Goal: Navigation & Orientation: Find specific page/section

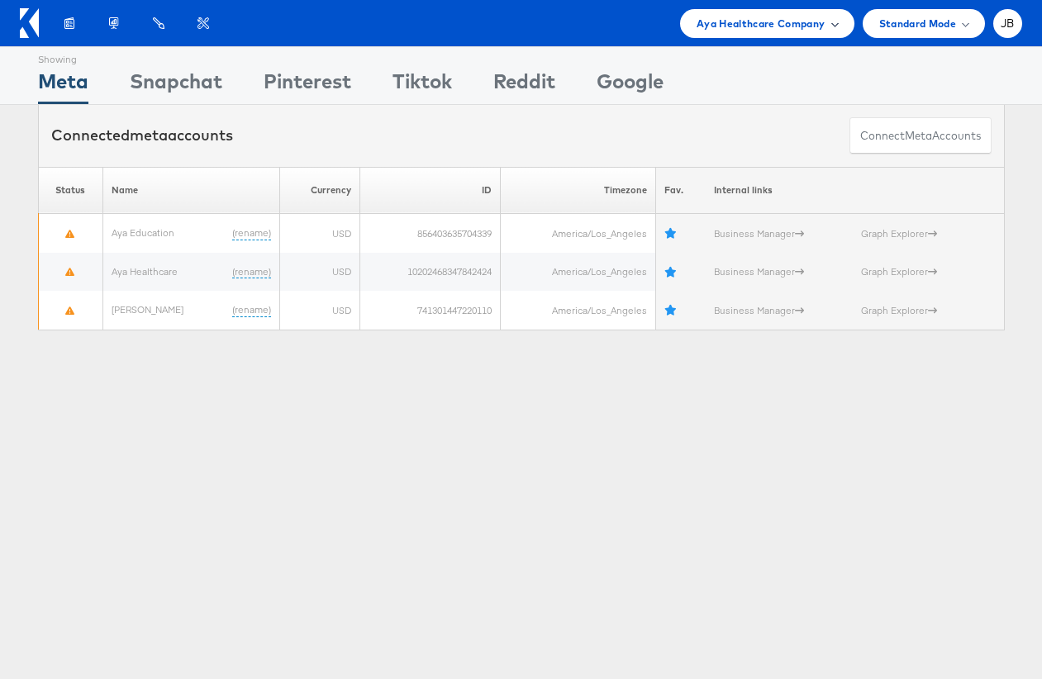
click at [806, 15] on span "Aya Healthcare Company" at bounding box center [761, 23] width 129 height 17
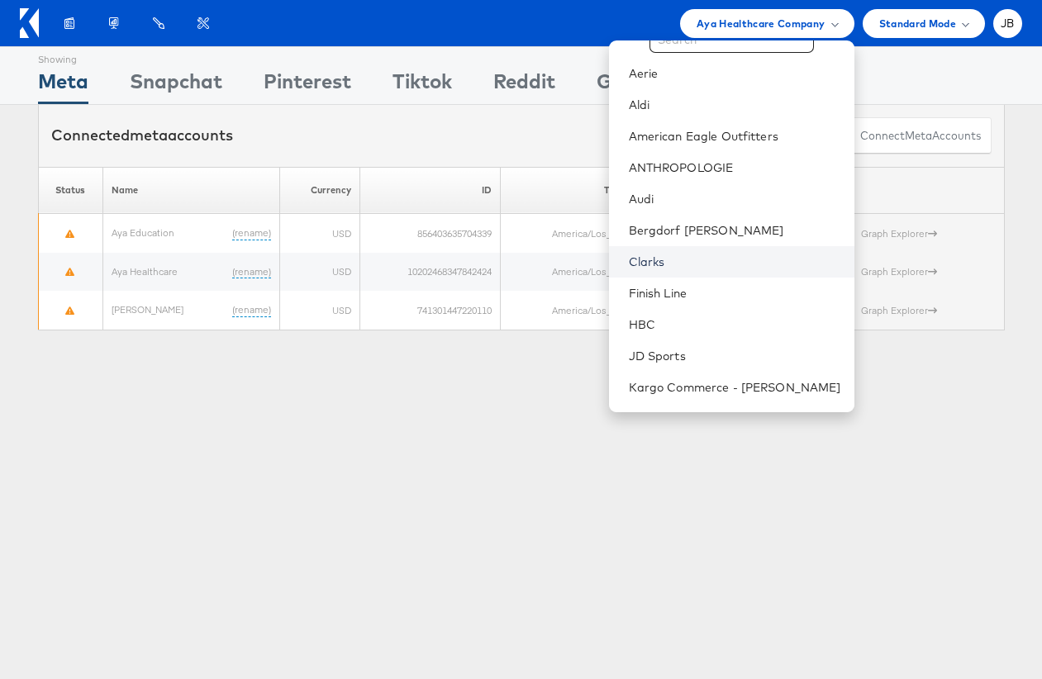
scroll to position [59, 0]
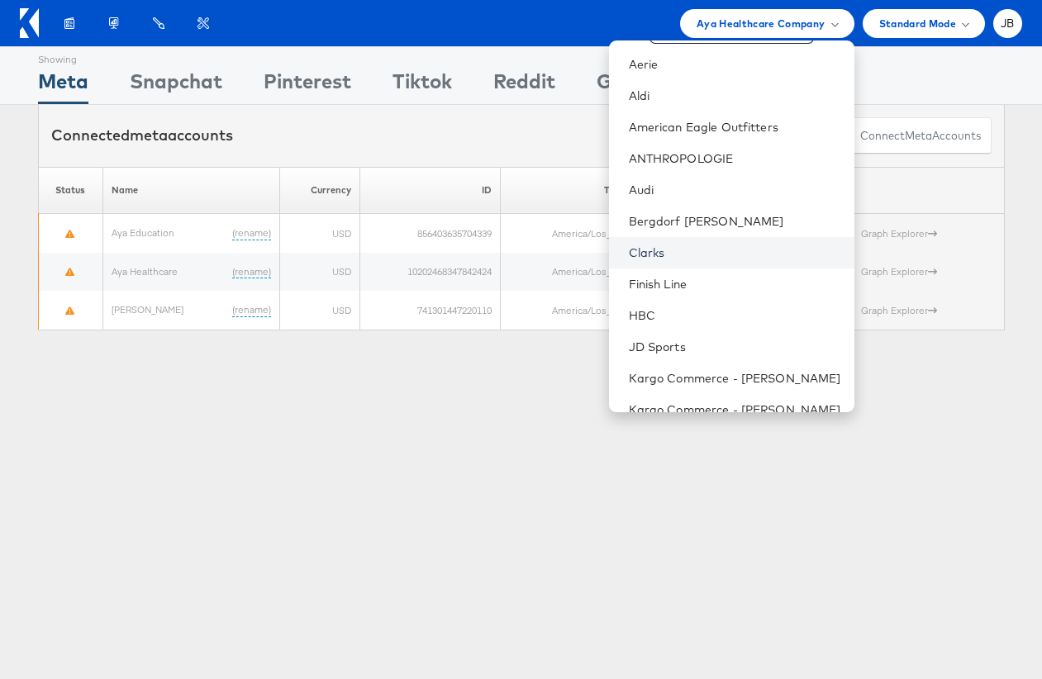
click at [718, 247] on link "Clarks" at bounding box center [735, 253] width 212 height 17
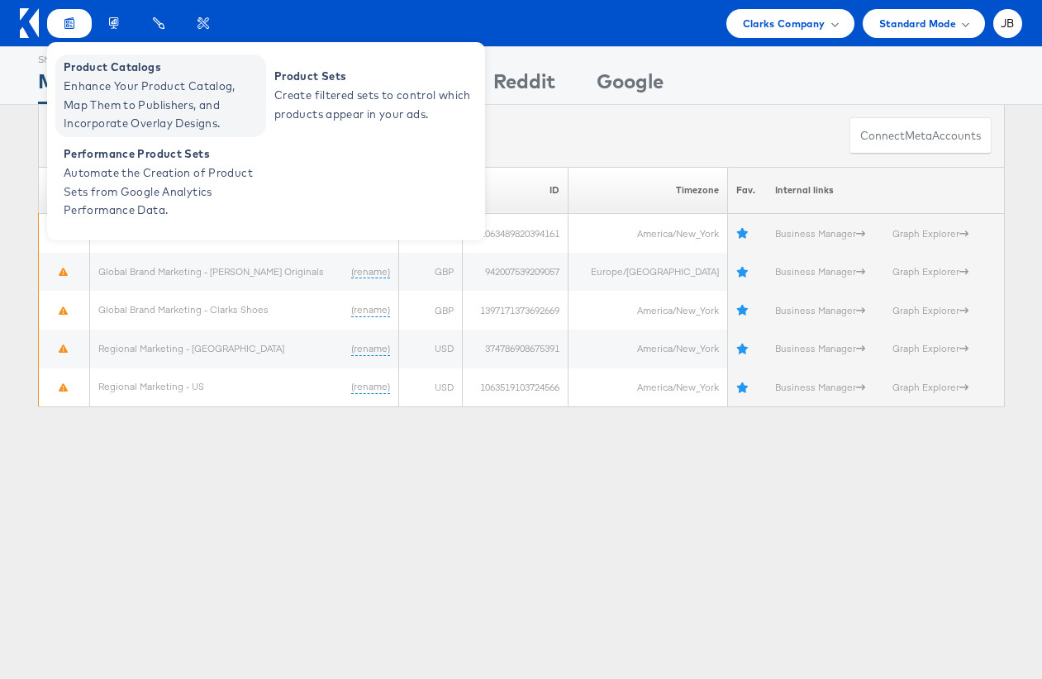
click at [83, 72] on span "Product Catalogs" at bounding box center [163, 67] width 198 height 19
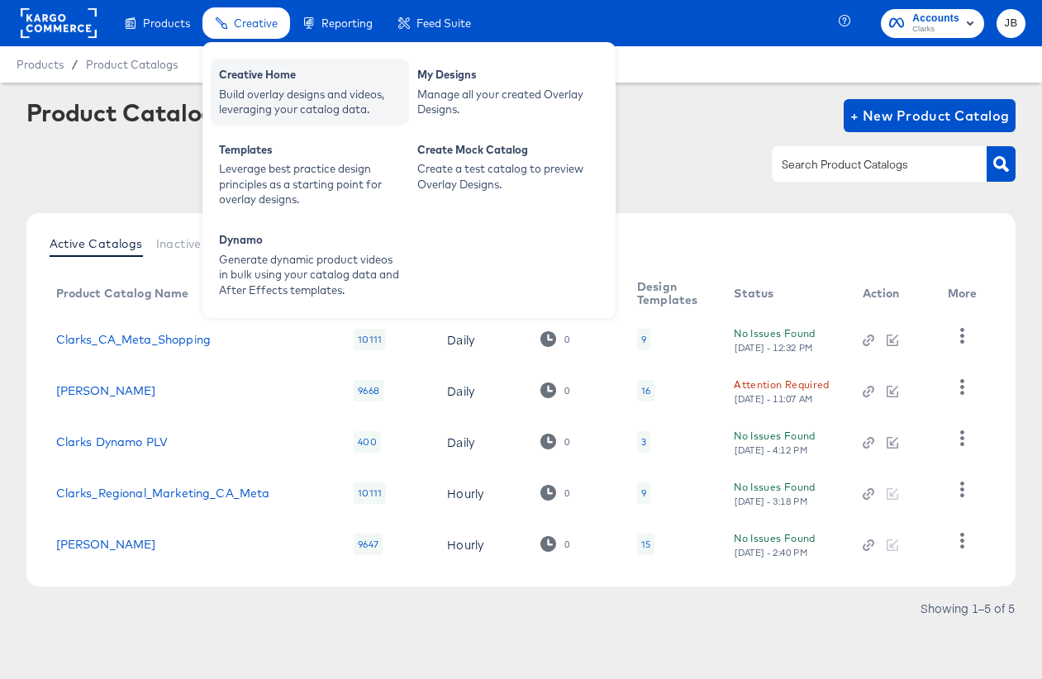
click at [255, 87] on div "Build overlay designs and videos, leveraging your catalog data." at bounding box center [310, 102] width 182 height 31
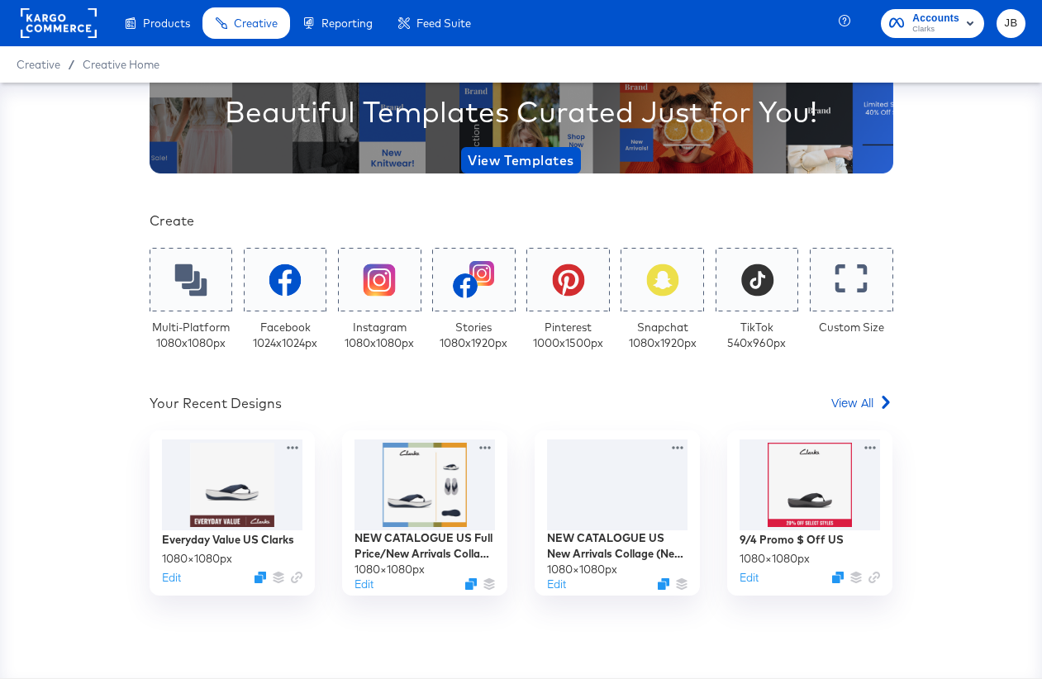
scroll to position [254, 0]
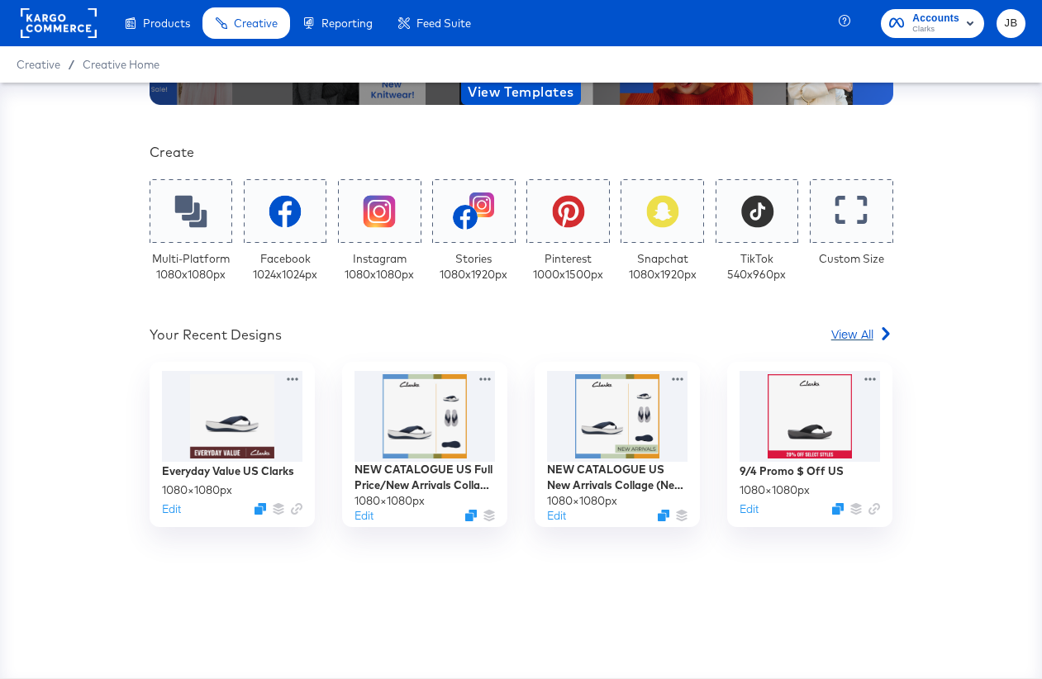
click at [858, 335] on span "View All" at bounding box center [852, 334] width 42 height 17
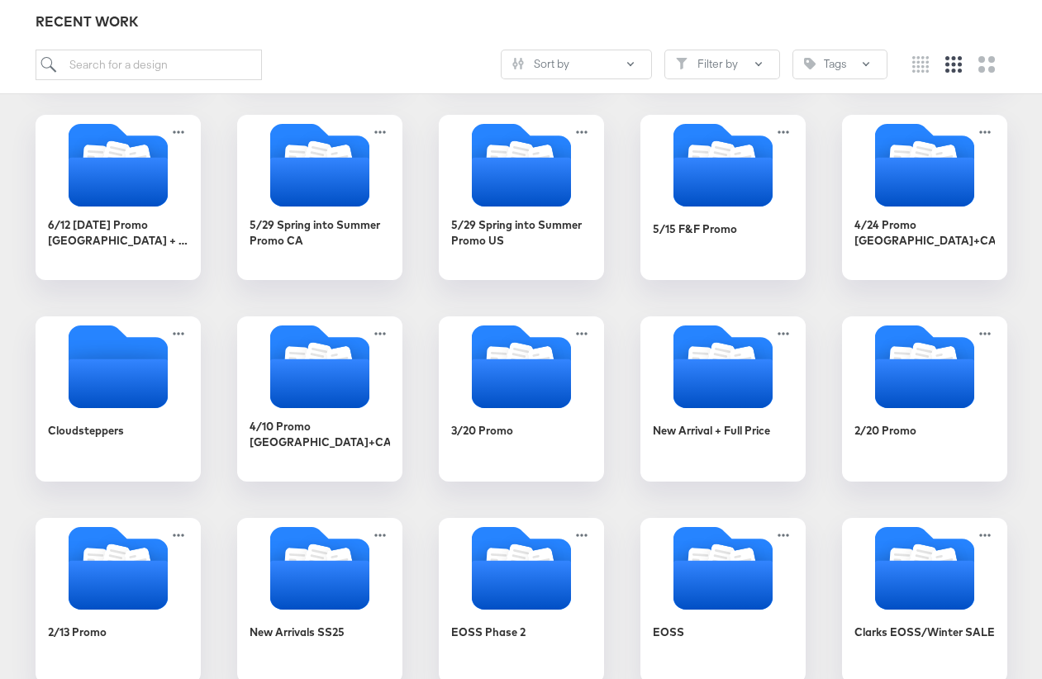
scroll to position [450, 0]
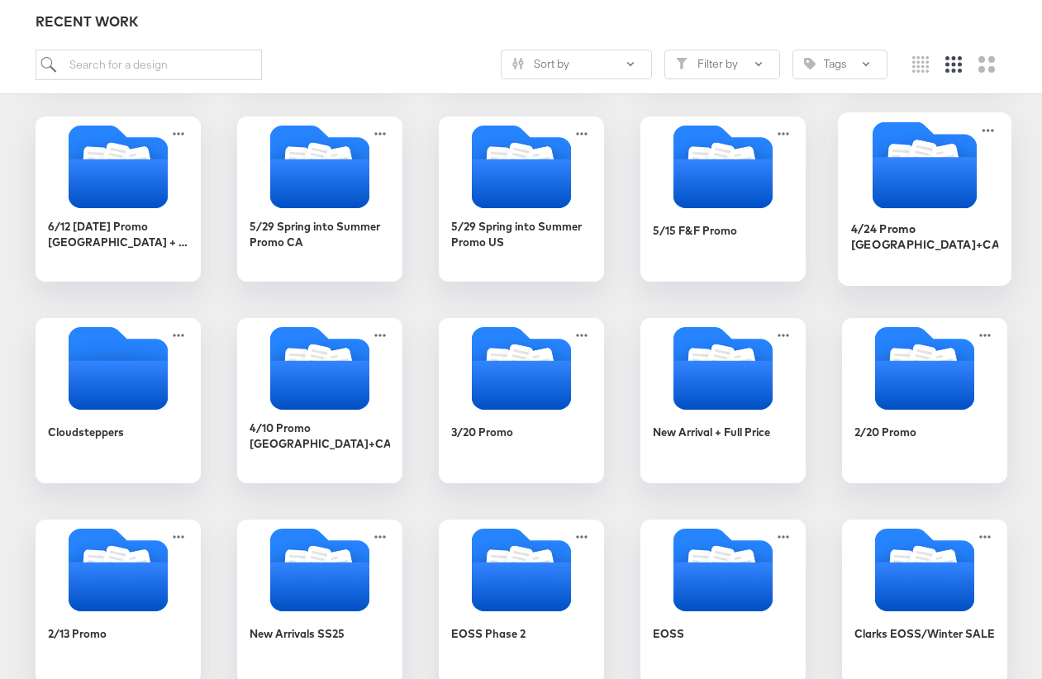
click at [911, 201] on icon "Folder" at bounding box center [924, 182] width 104 height 51
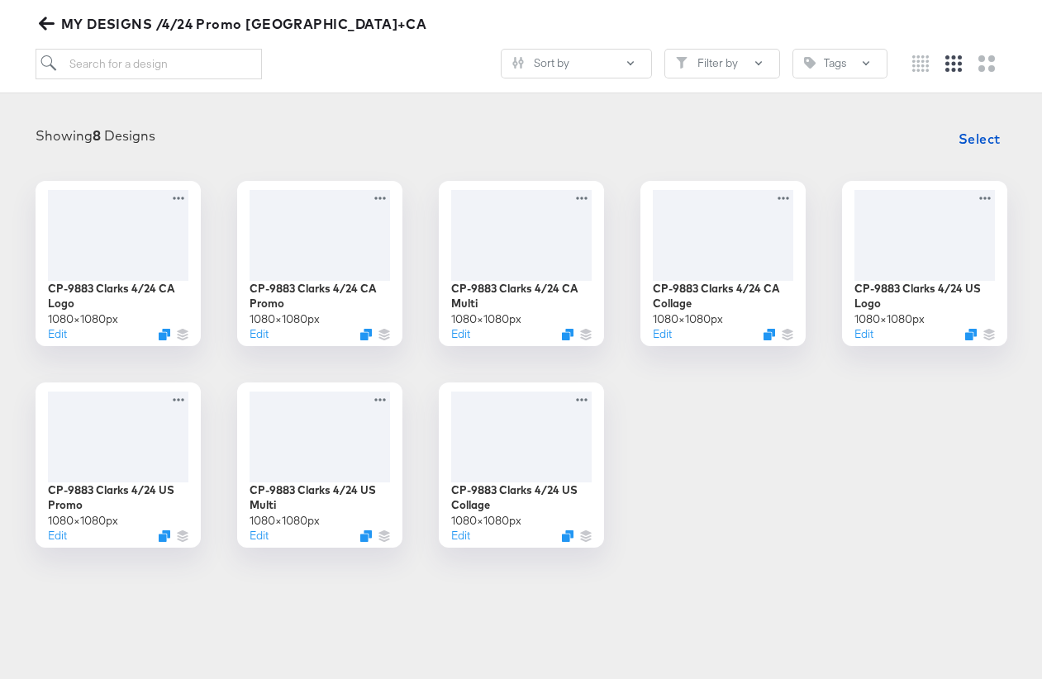
scroll to position [188, 0]
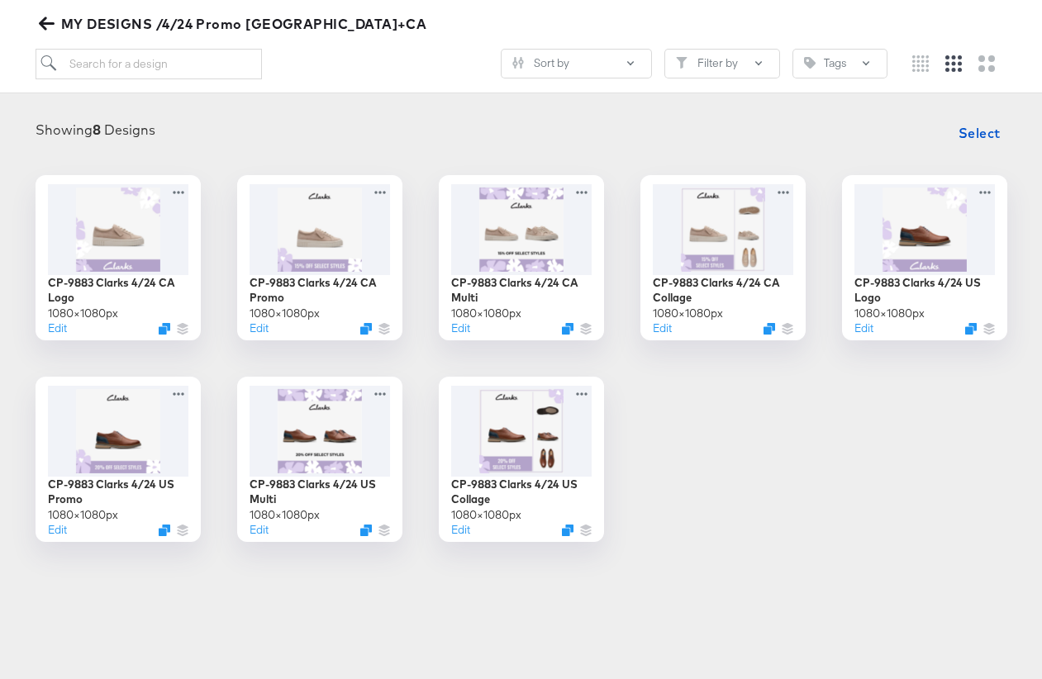
scroll to position [183, 0]
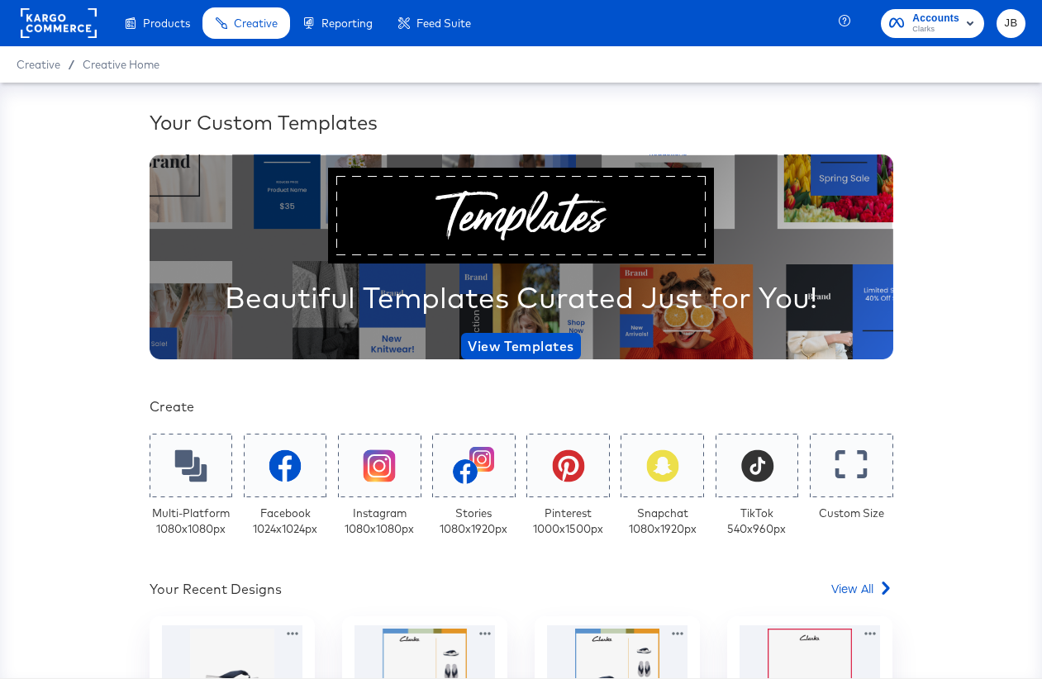
scroll to position [283, 0]
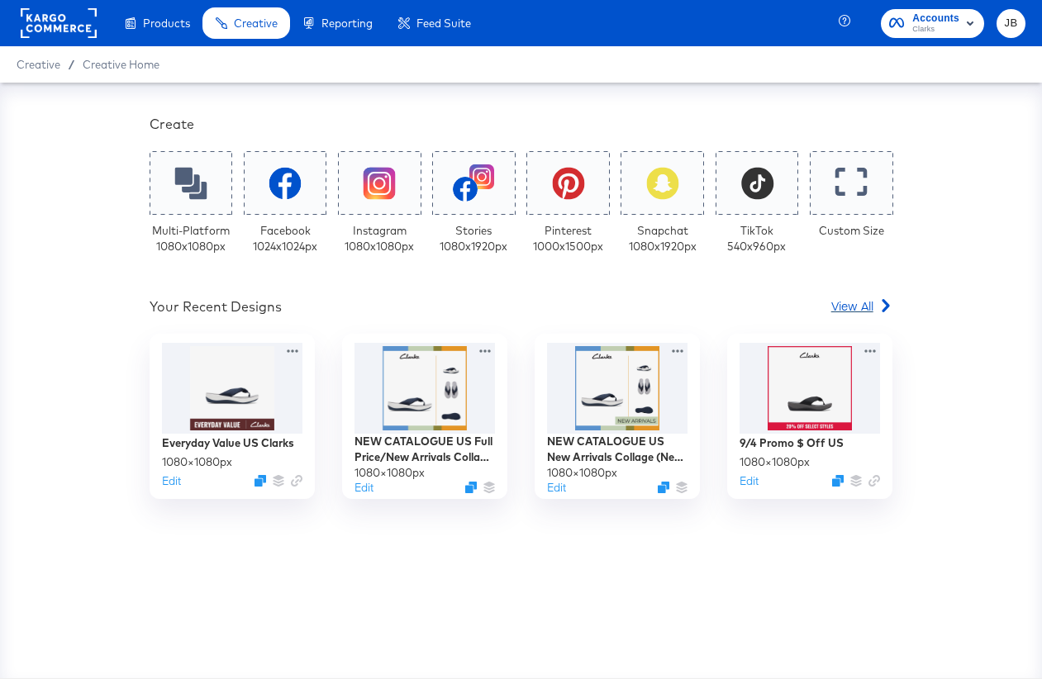
click at [863, 304] on span "View All" at bounding box center [852, 305] width 42 height 17
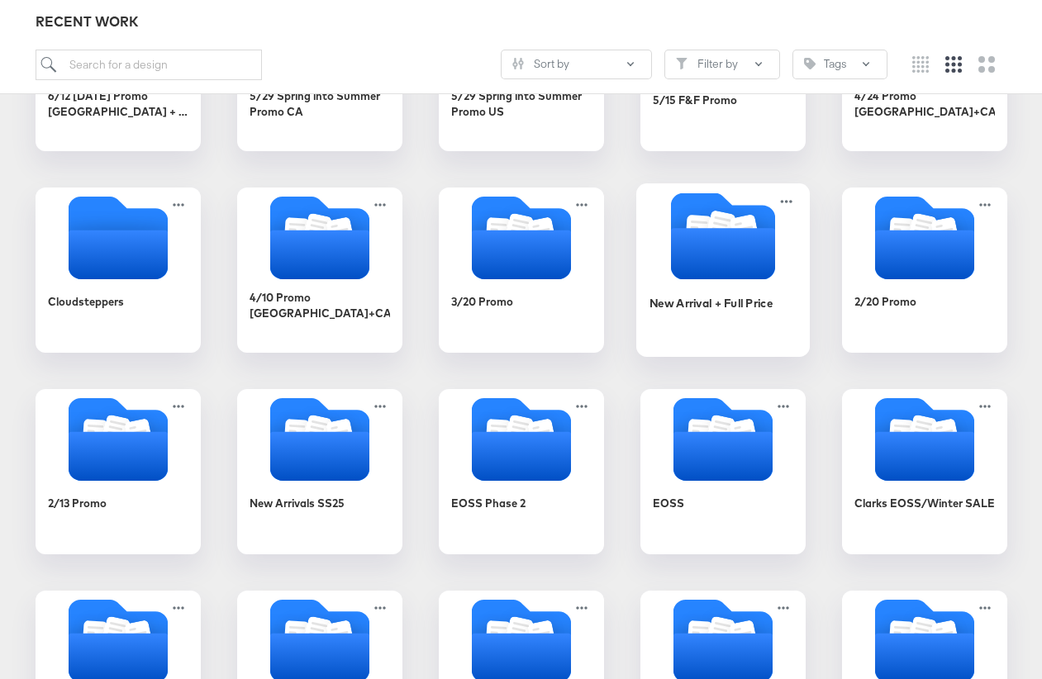
scroll to position [591, 0]
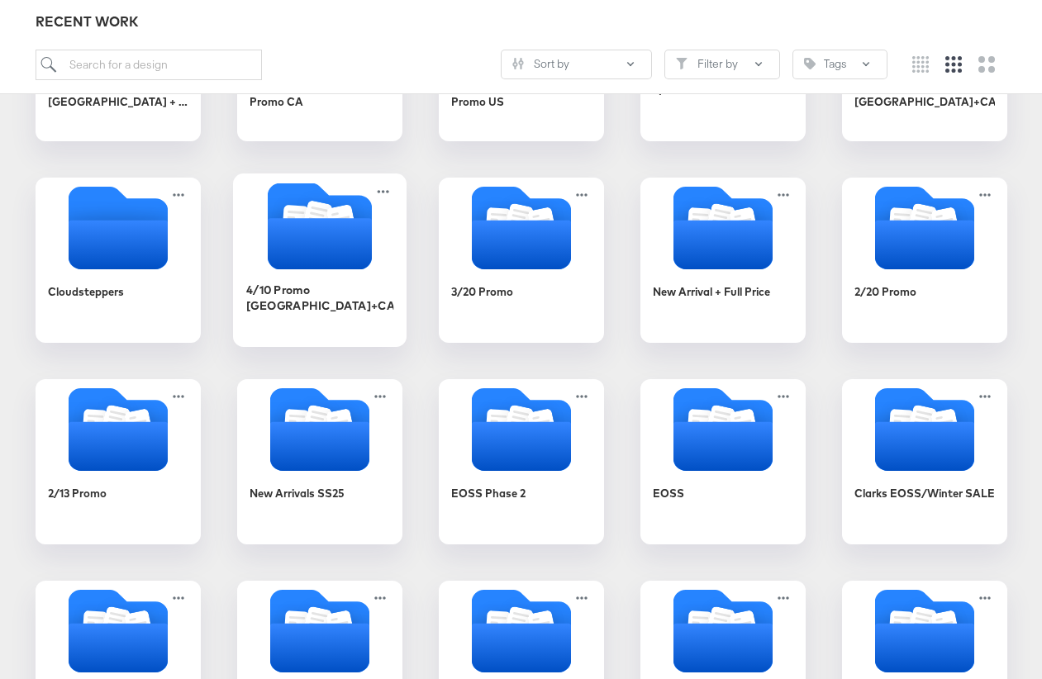
click at [326, 250] on icon "Folder" at bounding box center [319, 243] width 104 height 51
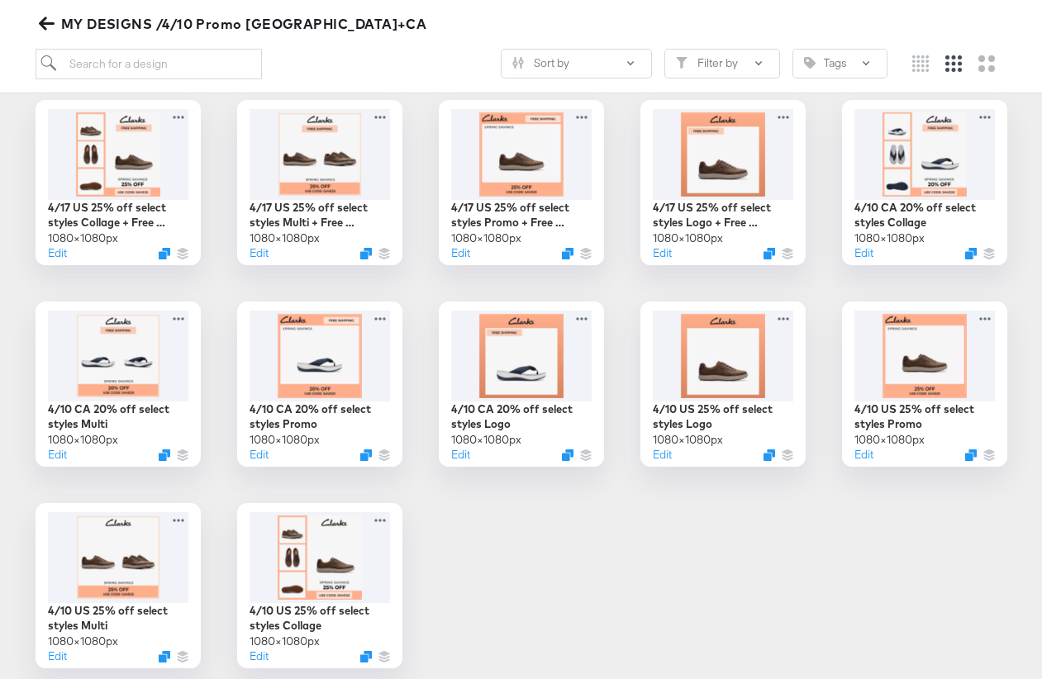
scroll to position [276, 0]
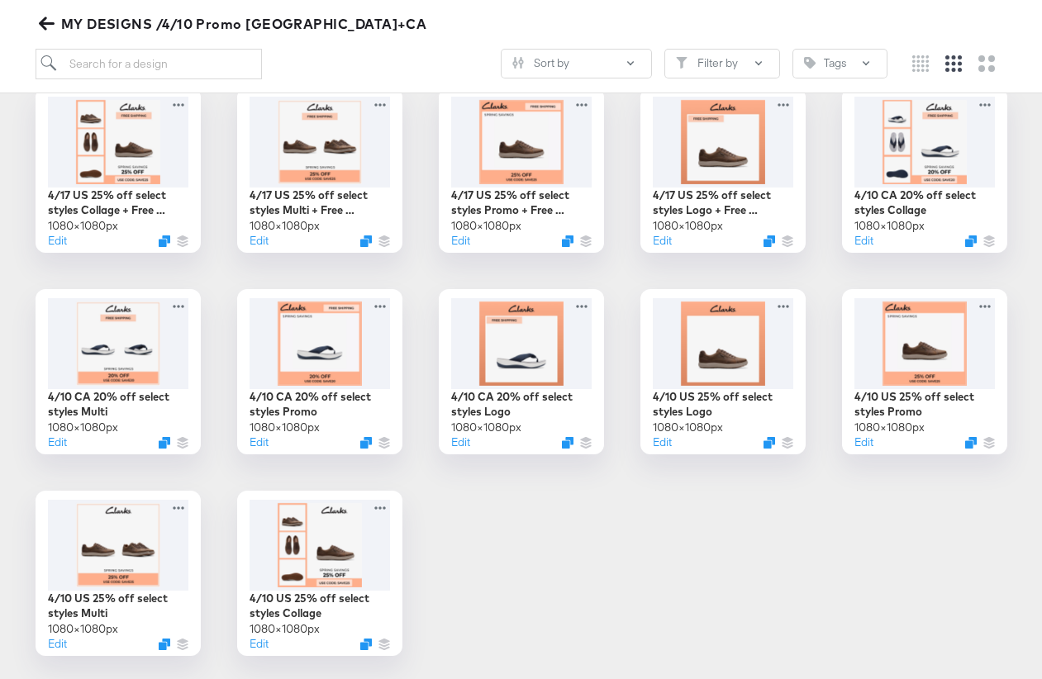
click at [50, 26] on icon "button" at bounding box center [47, 24] width 16 height 16
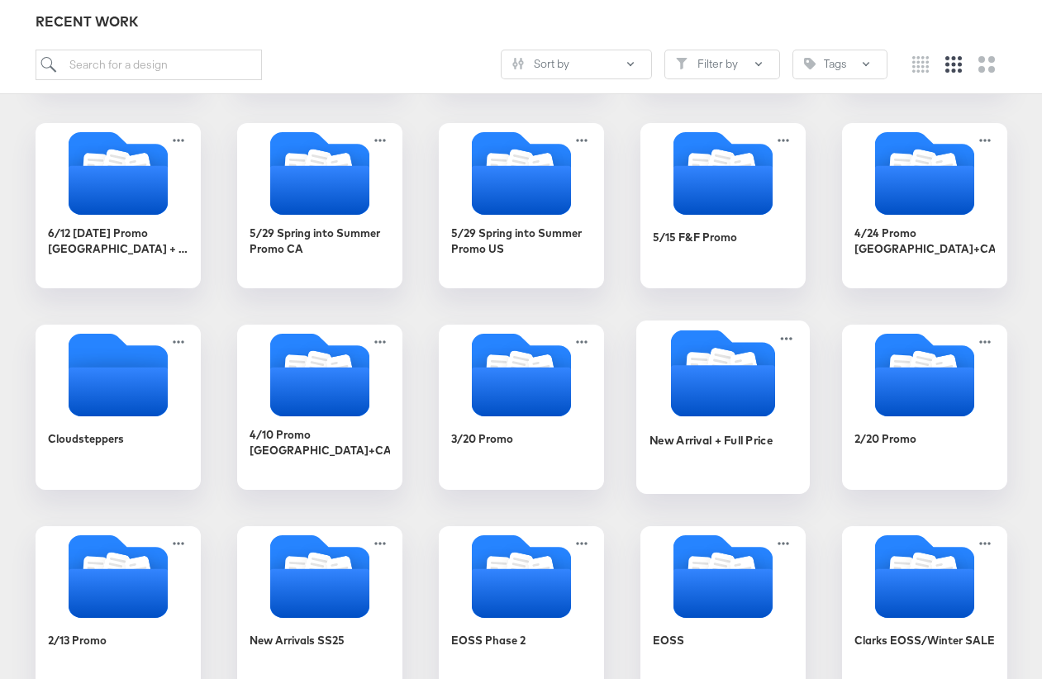
scroll to position [436, 0]
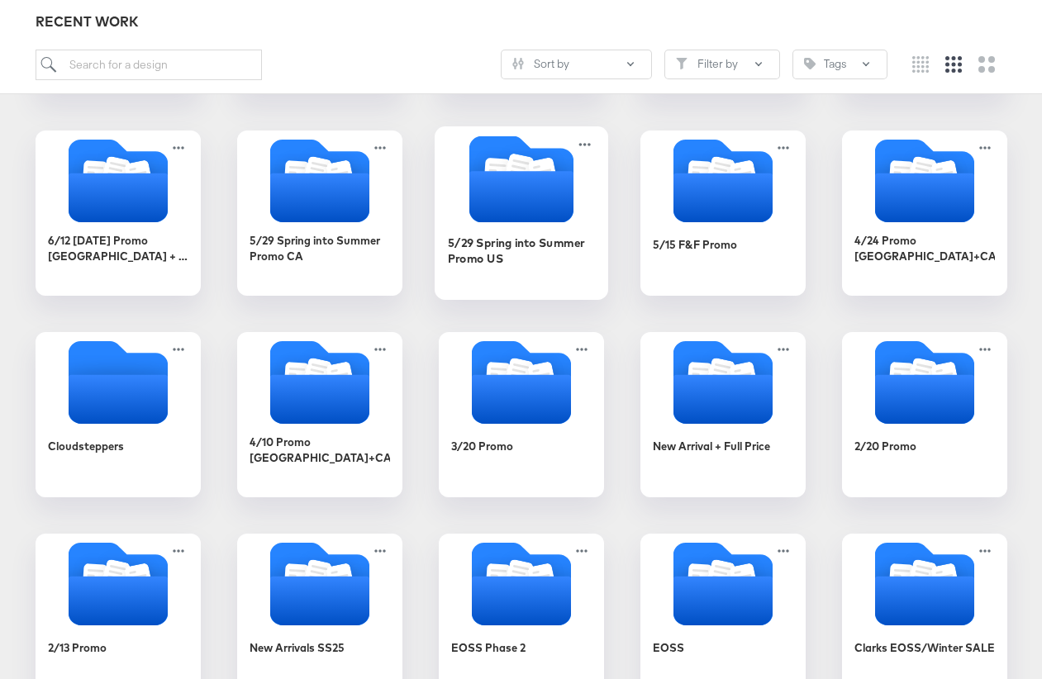
click at [526, 187] on icon "Folder" at bounding box center [520, 196] width 104 height 51
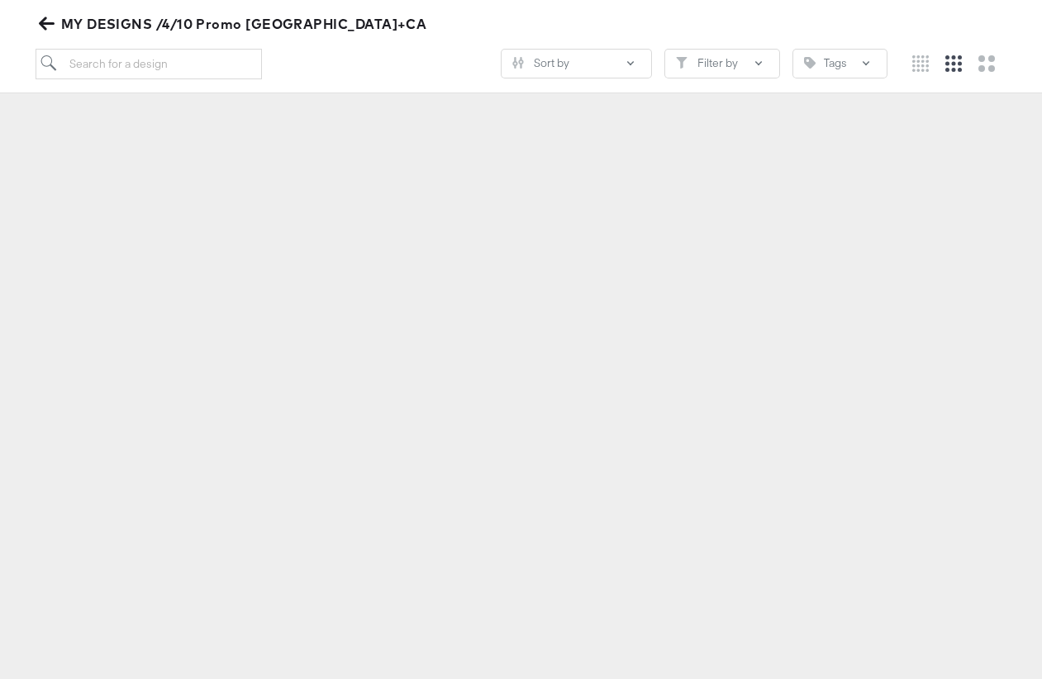
scroll to position [183, 0]
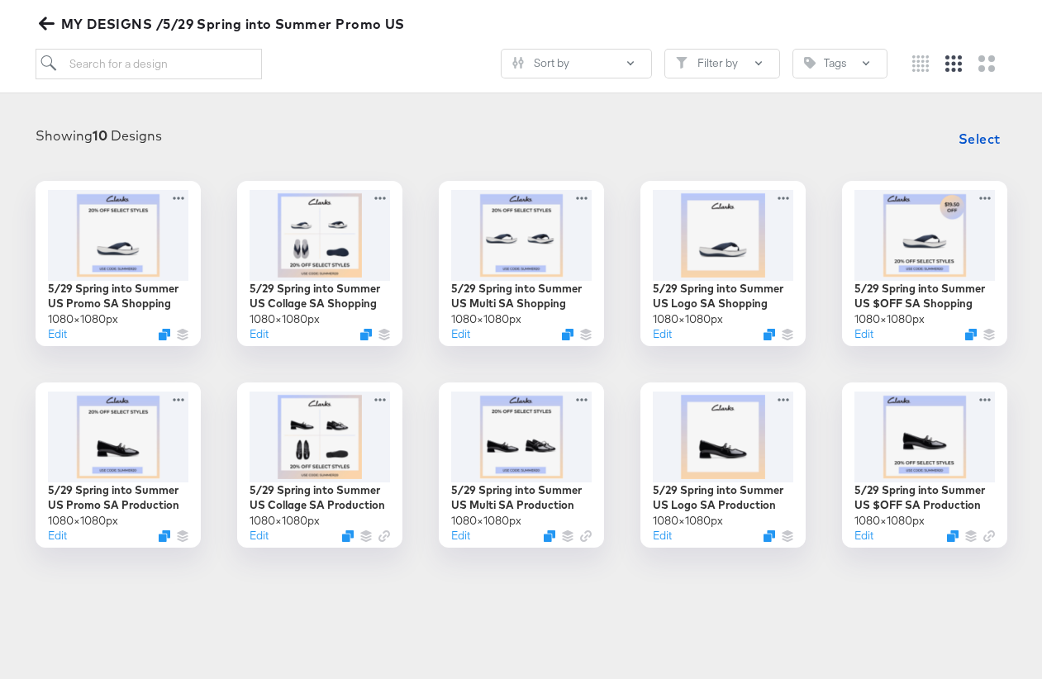
click at [45, 21] on icon "button" at bounding box center [47, 24] width 16 height 16
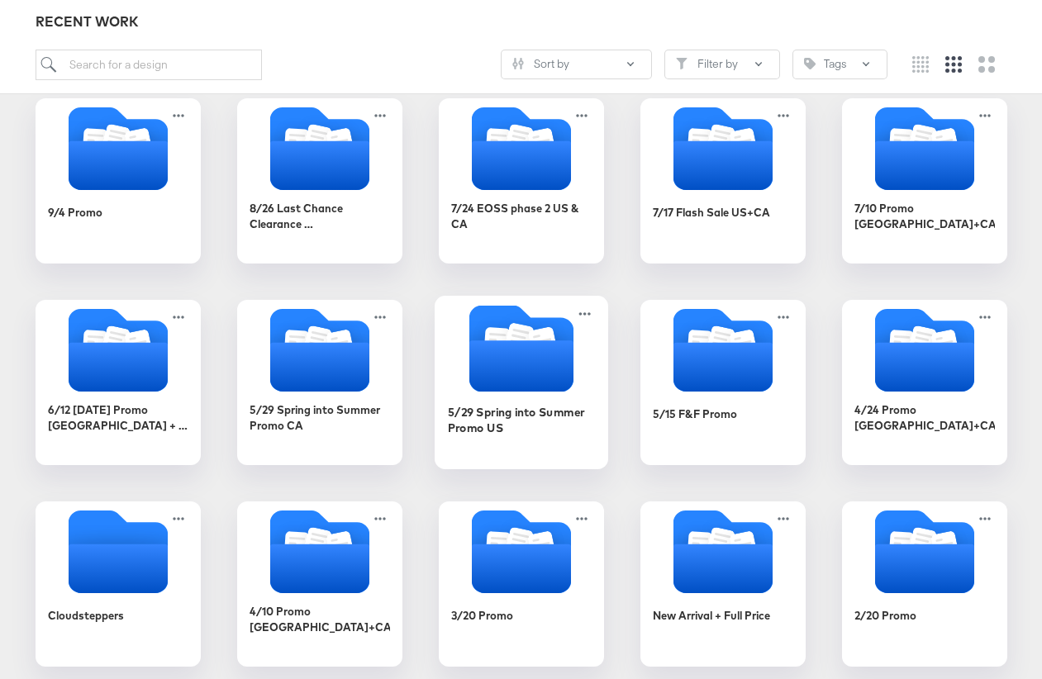
scroll to position [268, 0]
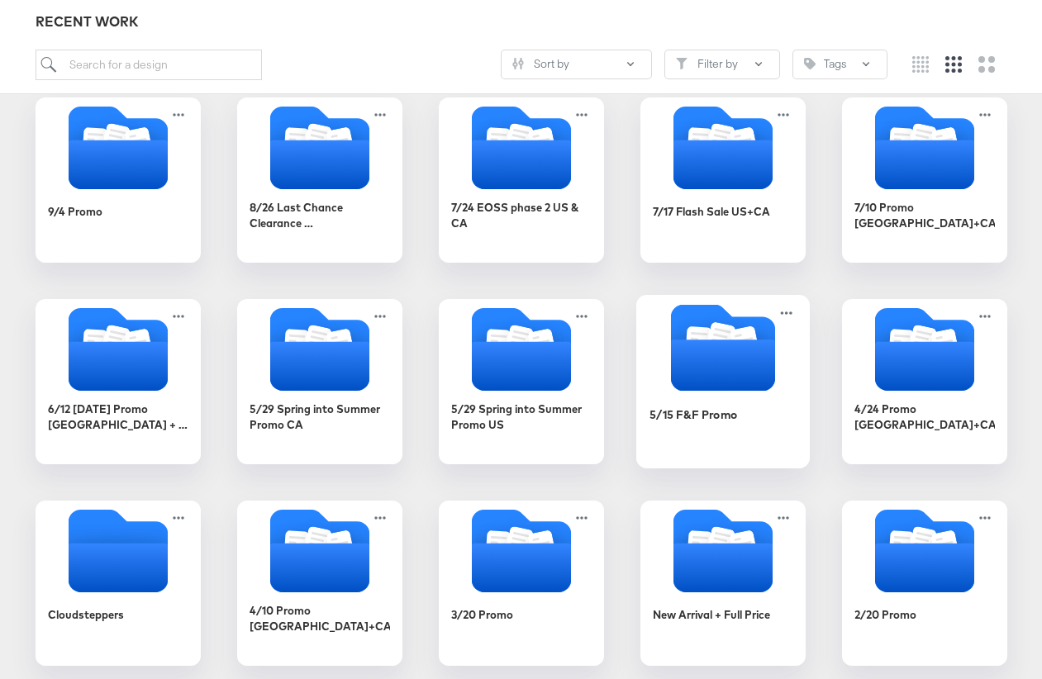
click at [735, 379] on icon "Folder" at bounding box center [722, 365] width 104 height 51
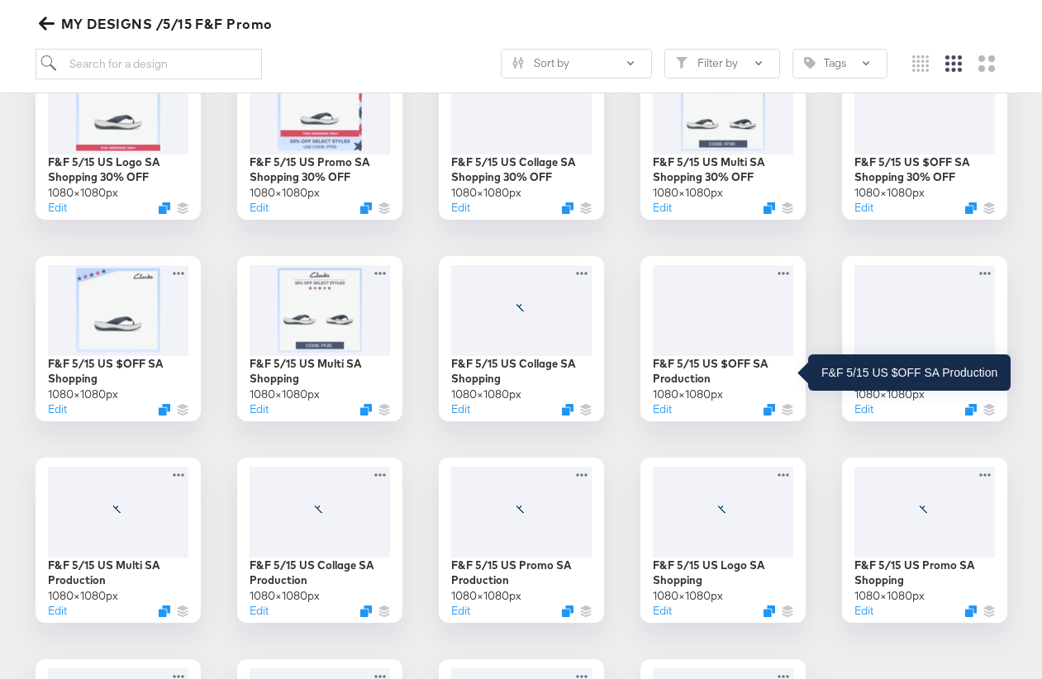
scroll to position [511, 0]
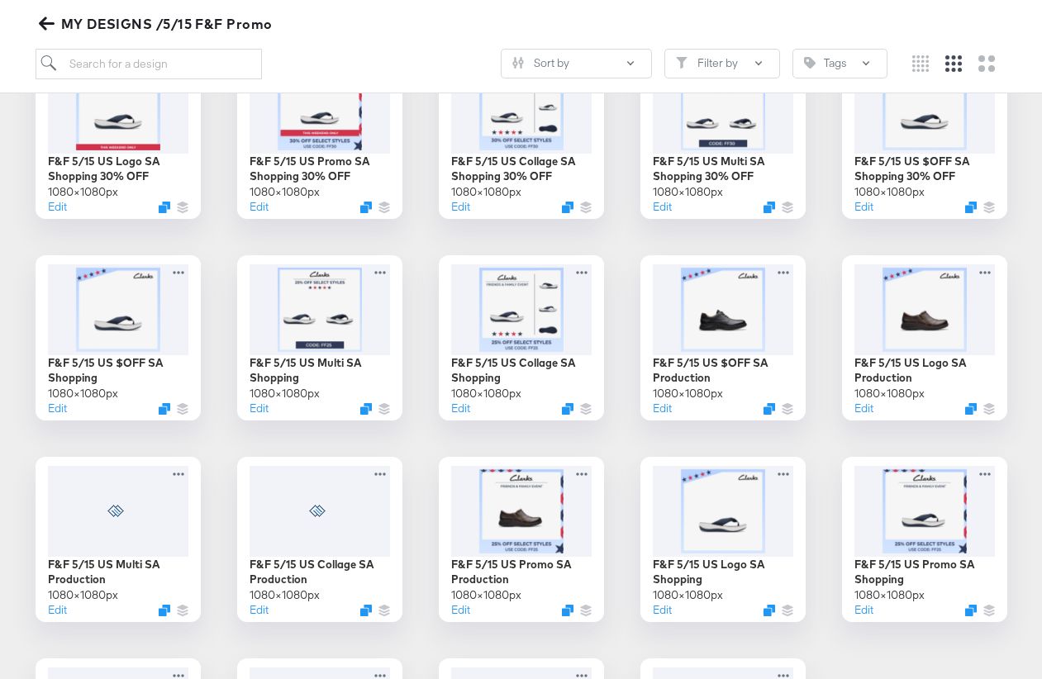
click at [50, 24] on icon "button" at bounding box center [46, 23] width 16 height 13
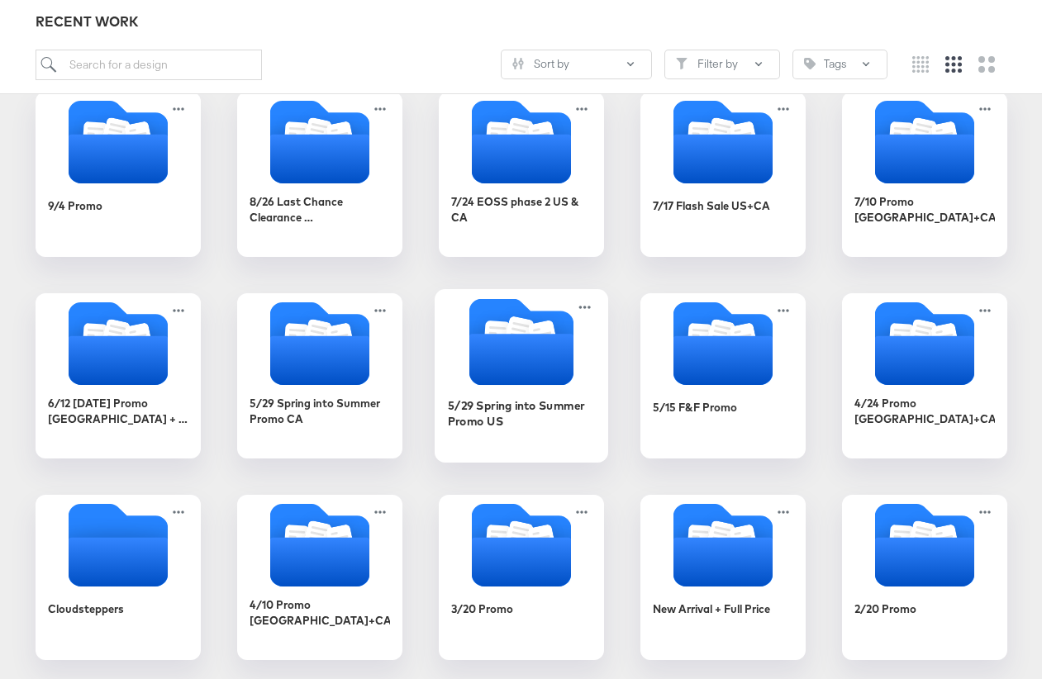
click at [544, 362] on icon "Folder" at bounding box center [520, 359] width 104 height 51
